Goal: Information Seeking & Learning: Check status

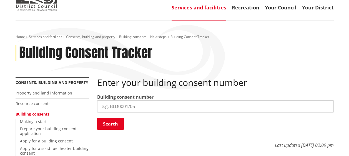
scroll to position [83, 0]
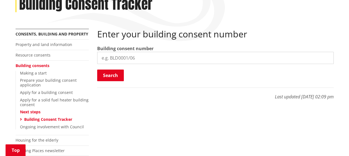
click at [135, 58] on input "search" at bounding box center [215, 58] width 237 height 12
drag, startPoint x: 156, startPoint y: 9, endPoint x: 117, endPoint y: 57, distance: 61.4
click at [117, 57] on input "search" at bounding box center [215, 58] width 237 height 12
type input "BLD0273/26"
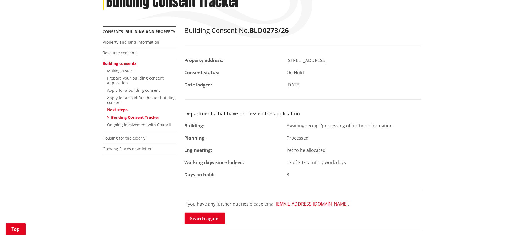
scroll to position [69, 0]
